Goal: Information Seeking & Learning: Learn about a topic

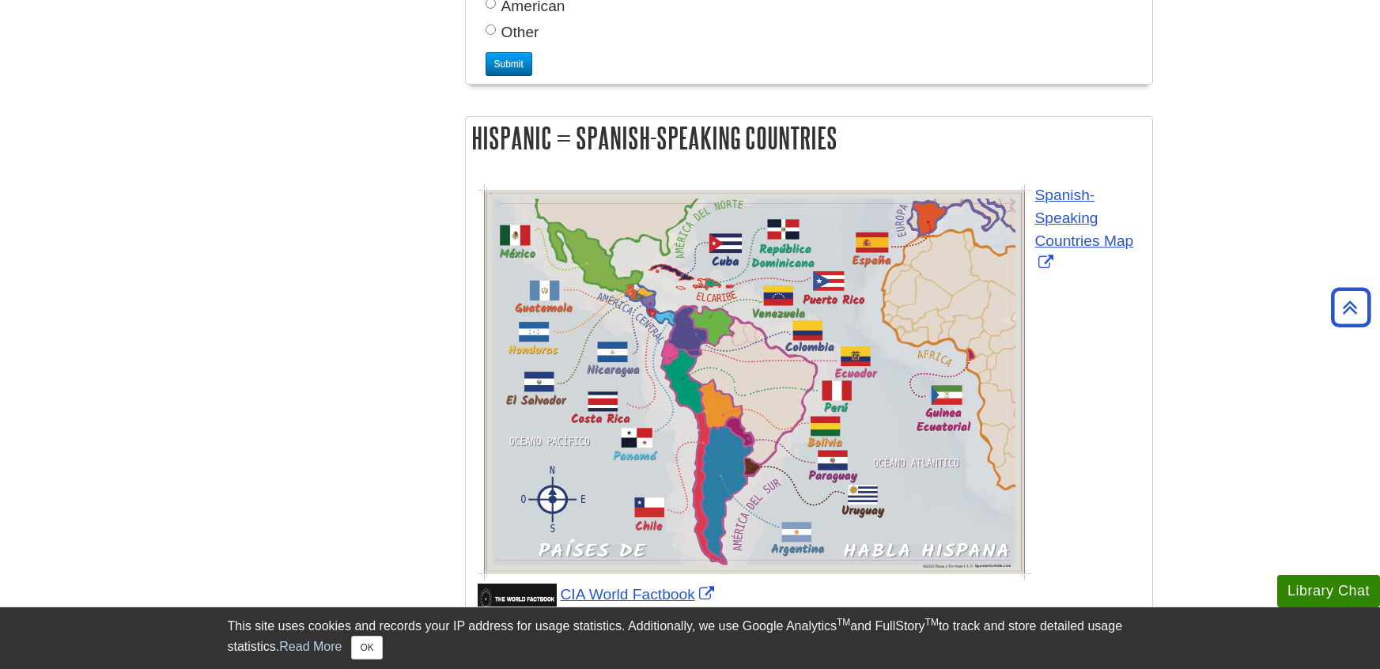
scroll to position [1981, 0]
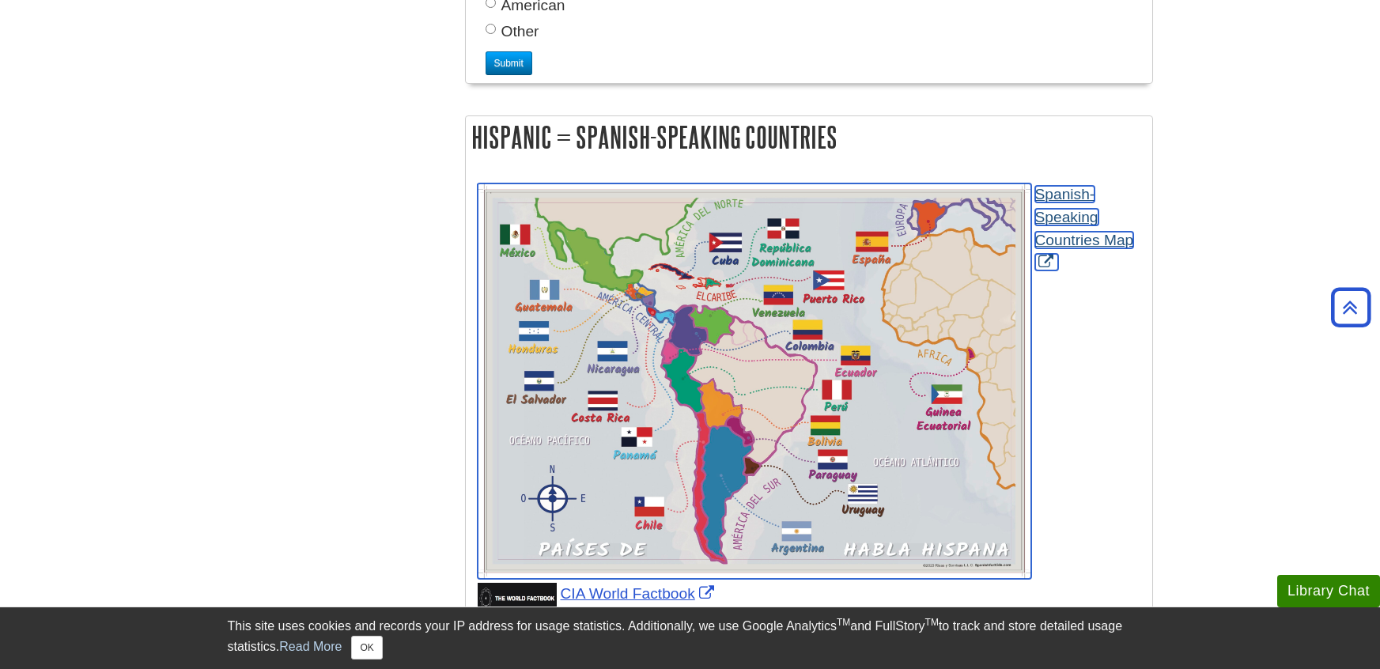
click at [903, 334] on img "Link opens in new window" at bounding box center [755, 382] width 554 height 396
